Goal: Task Accomplishment & Management: Complete application form

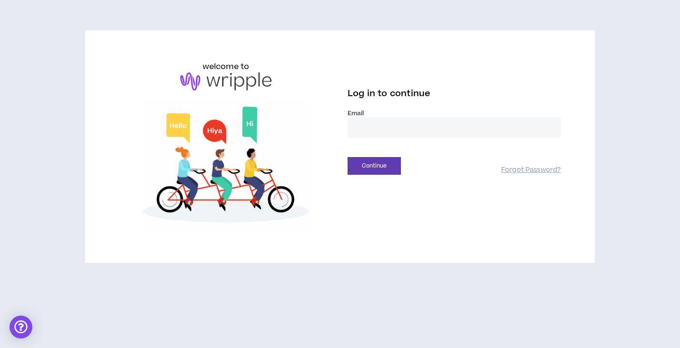
click at [390, 127] on input "email" at bounding box center [454, 127] width 213 height 20
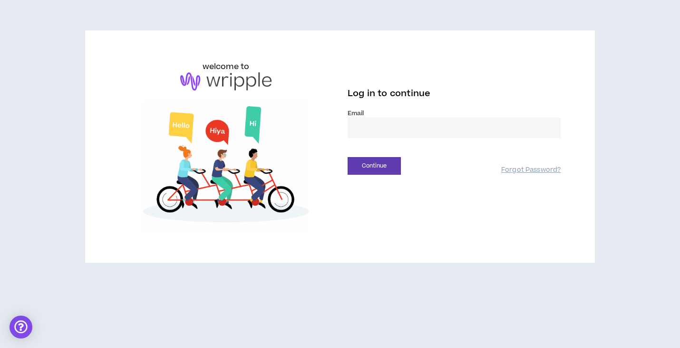
type input "**********"
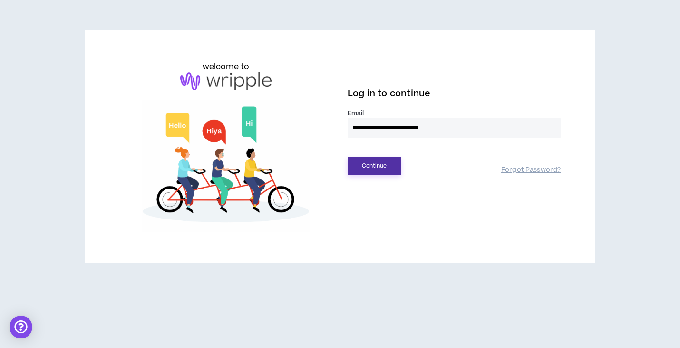
click at [383, 167] on button "Continue" at bounding box center [374, 166] width 53 height 18
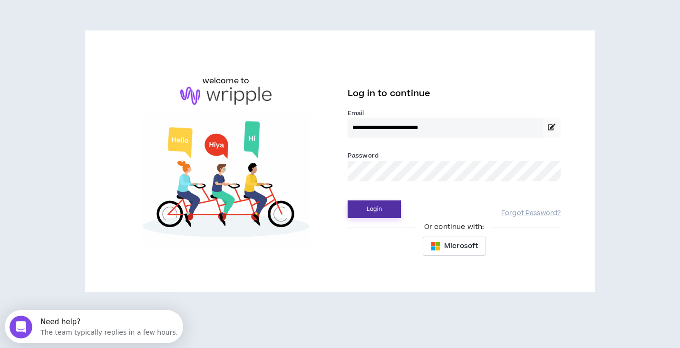
click at [371, 212] on button "Login" at bounding box center [374, 209] width 53 height 18
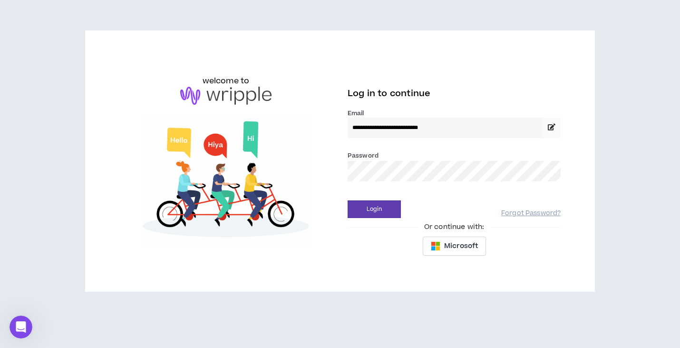
click at [348, 200] on button "Login" at bounding box center [374, 209] width 53 height 18
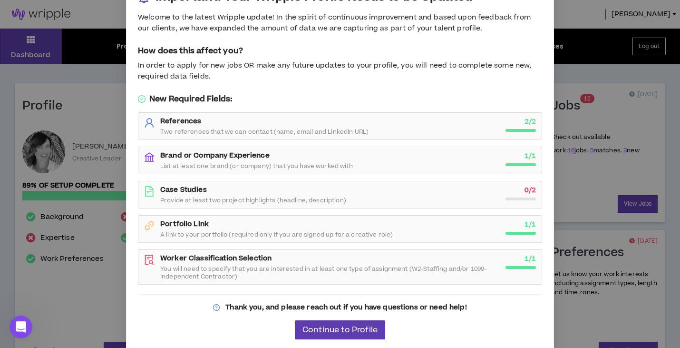
scroll to position [35, 0]
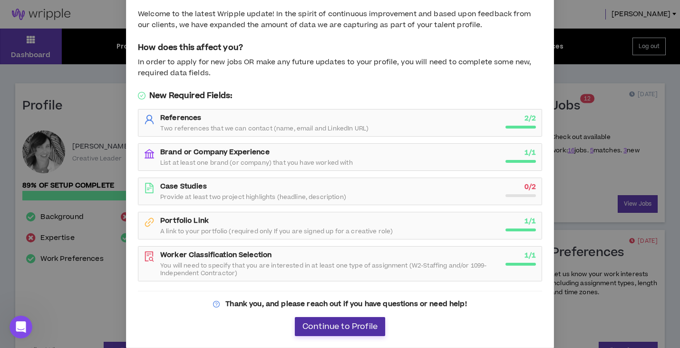
click at [319, 325] on span "Continue to Profile" at bounding box center [339, 326] width 75 height 9
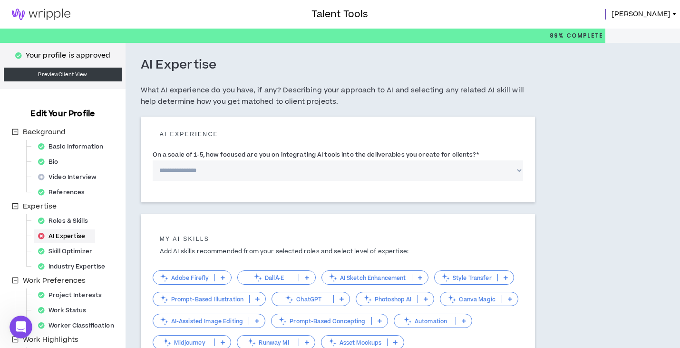
click at [647, 15] on span "[PERSON_NAME]" at bounding box center [641, 14] width 59 height 10
click at [286, 19] on div at bounding box center [156, 14] width 312 height 29
click at [44, 74] on link "Preview Client View" at bounding box center [63, 75] width 118 height 14
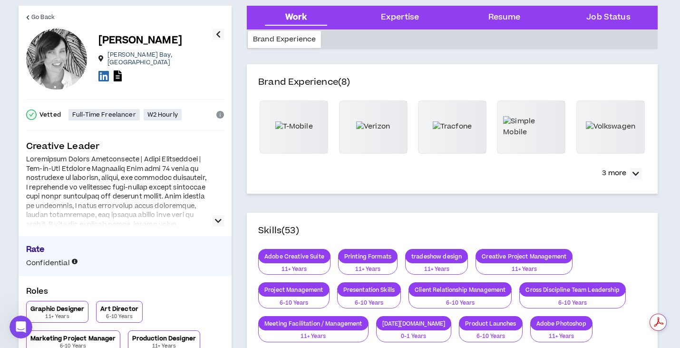
click at [220, 221] on icon "button" at bounding box center [218, 220] width 7 height 11
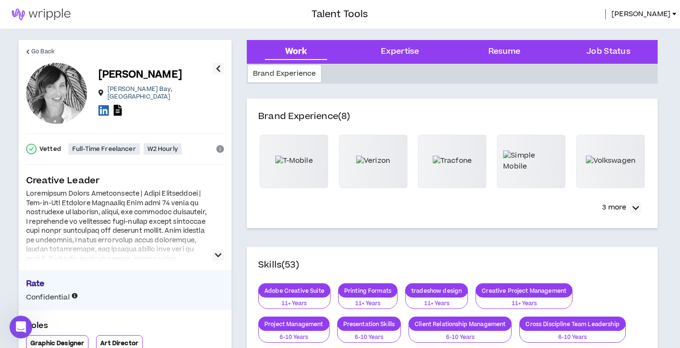
click at [56, 13] on img at bounding box center [41, 14] width 82 height 11
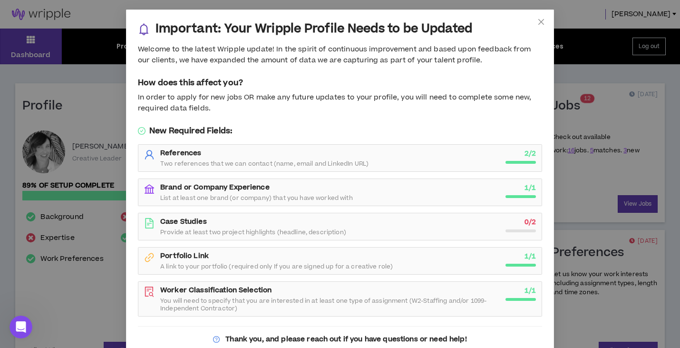
scroll to position [35, 0]
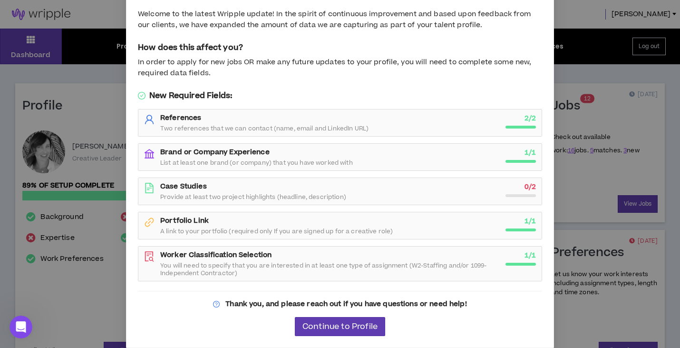
click at [588, 15] on div "Important: Your Wripple Profile Needs to be Updated Welcome to the latest Wripp…" at bounding box center [340, 174] width 680 height 348
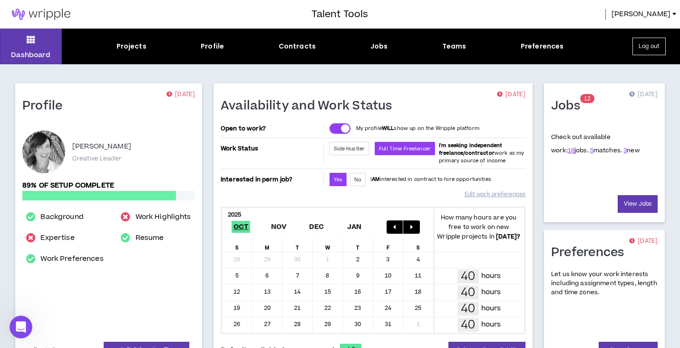
scroll to position [26, 0]
click at [379, 47] on div "Jobs" at bounding box center [379, 46] width 18 height 10
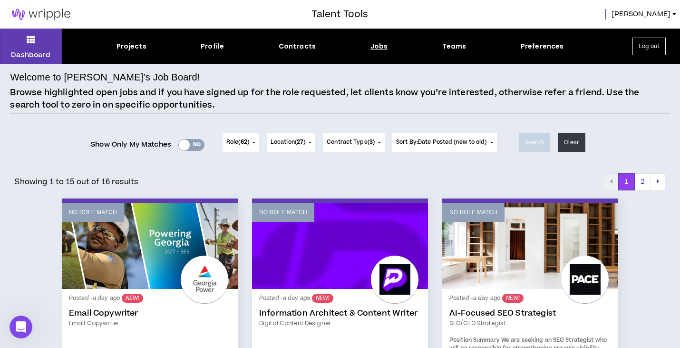
click at [185, 143] on div at bounding box center [184, 144] width 11 height 11
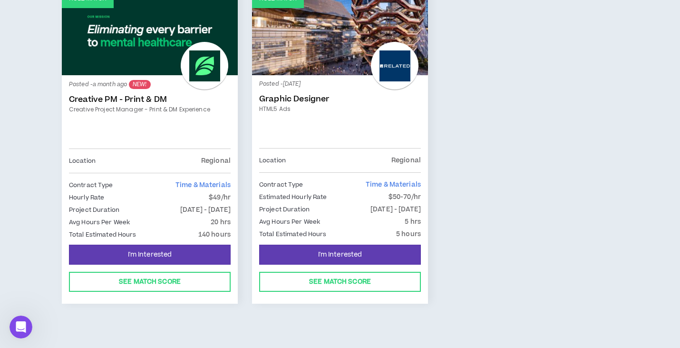
scroll to position [537, 0]
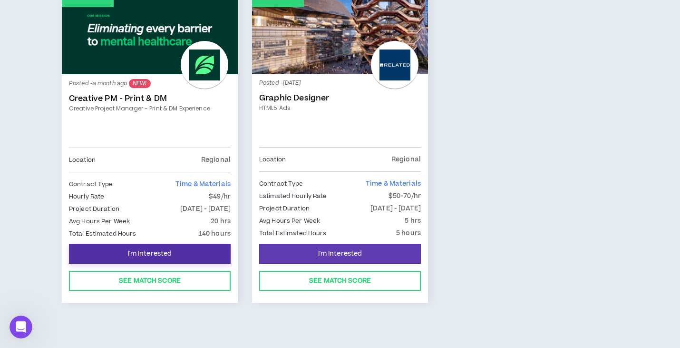
click at [130, 253] on span "I'm Interested" at bounding box center [150, 253] width 44 height 9
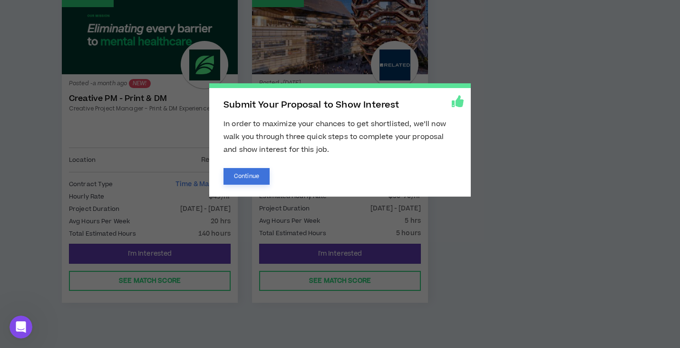
click at [240, 175] on button "Continue" at bounding box center [247, 176] width 46 height 17
